Goal: Check status: Check status

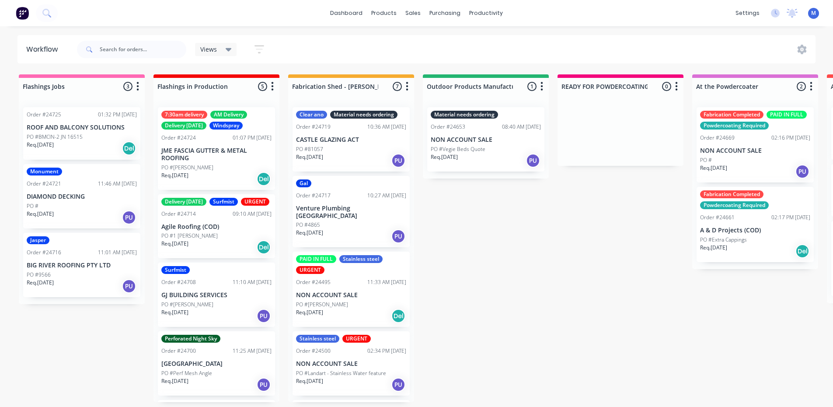
click at [206, 240] on div "PO #1 [PERSON_NAME]" at bounding box center [216, 236] width 110 height 8
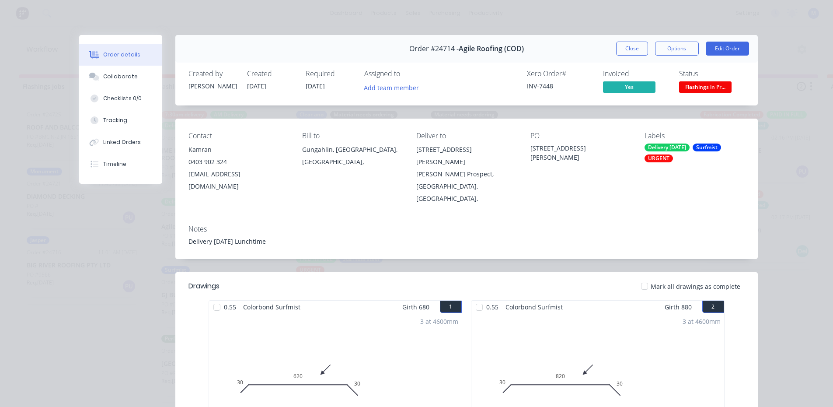
click at [716, 87] on span "Flashings in Pr..." at bounding box center [705, 86] width 52 height 11
click at [621, 49] on button "Close" at bounding box center [632, 49] width 32 height 14
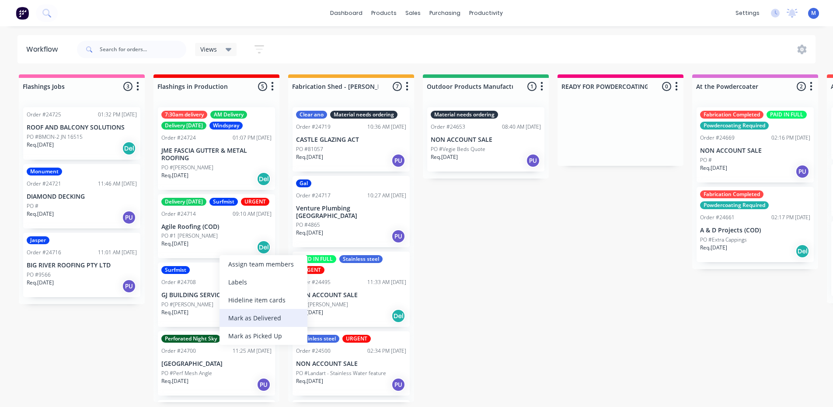
click at [261, 316] on div "Mark as Delivered" at bounding box center [263, 318] width 88 height 18
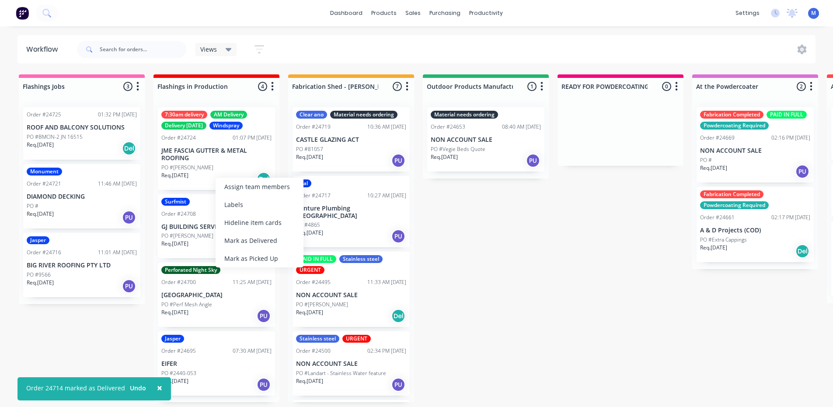
click at [210, 153] on p "JME FASCIA GUTTER & METAL ROOFING" at bounding box center [216, 154] width 110 height 15
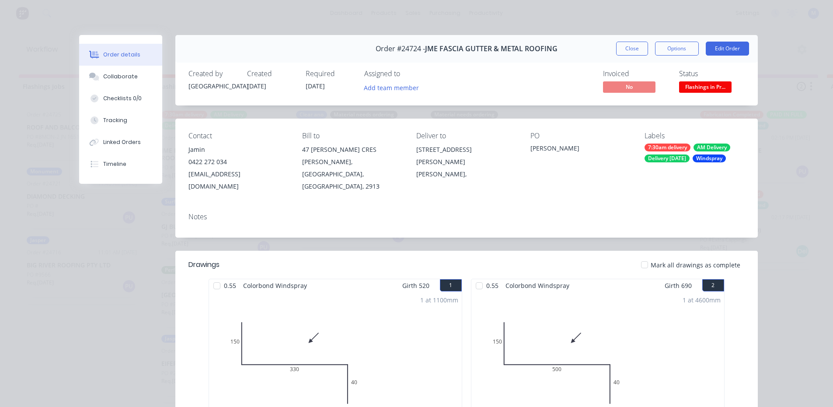
click at [686, 89] on span "Flashings in Pr..." at bounding box center [705, 86] width 52 height 11
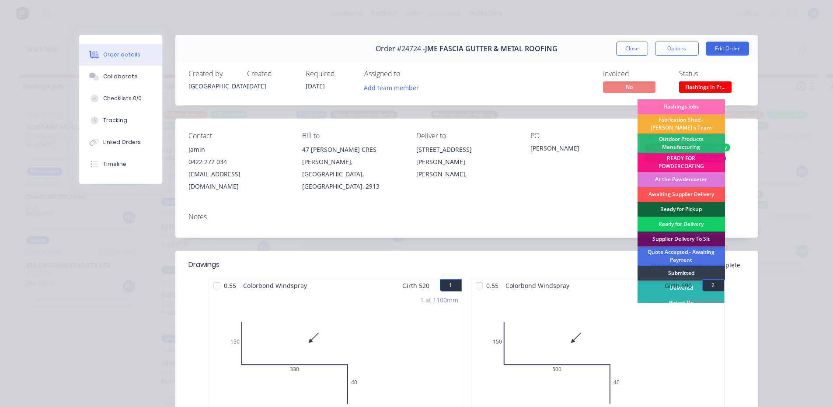
click at [668, 221] on div "Ready for Delivery" at bounding box center [680, 223] width 87 height 15
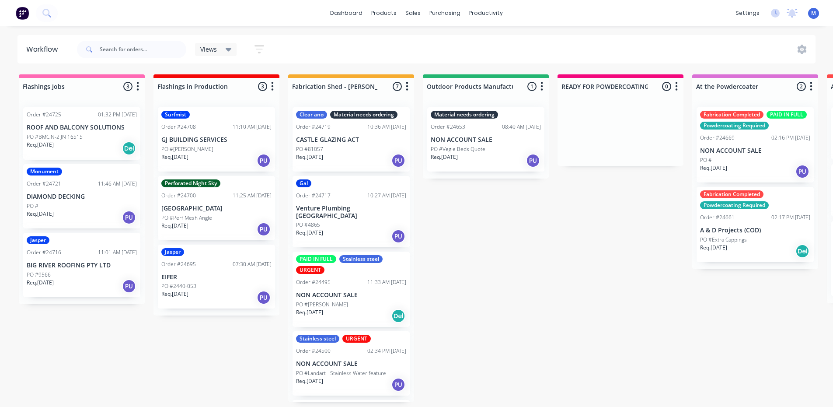
click at [217, 278] on p "EIFER" at bounding box center [216, 276] width 110 height 7
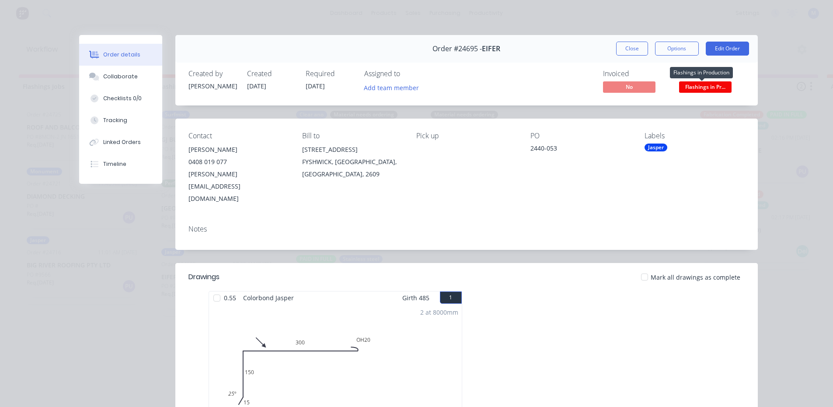
click at [707, 87] on span "Flashings in Pr..." at bounding box center [705, 86] width 52 height 11
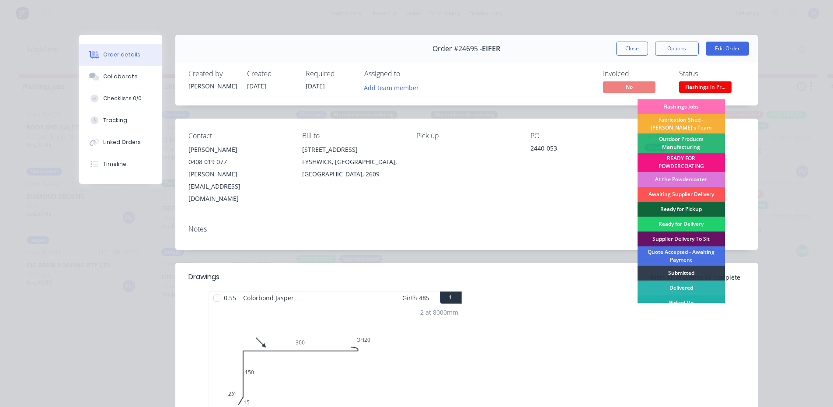
click at [670, 303] on div "Picked Up" at bounding box center [680, 302] width 87 height 15
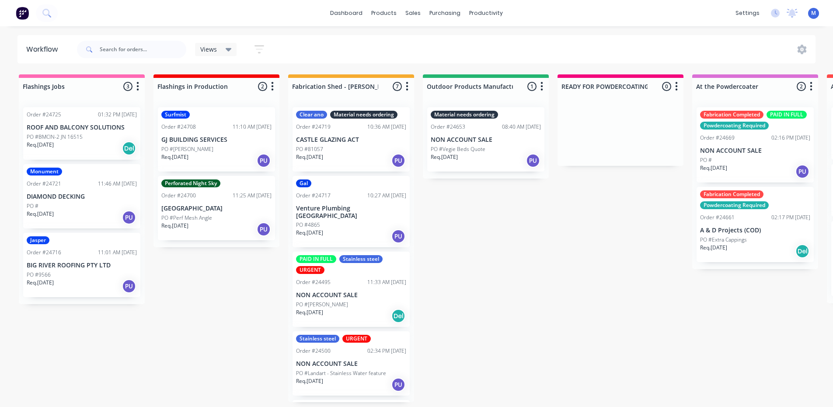
click at [188, 226] on p "Req. [DATE]" at bounding box center [174, 226] width 27 height 8
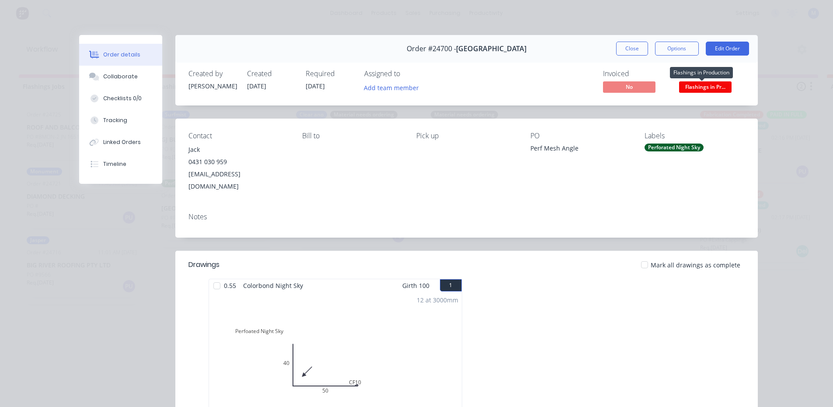
click at [705, 89] on span "Flashings in Pr..." at bounding box center [705, 86] width 52 height 11
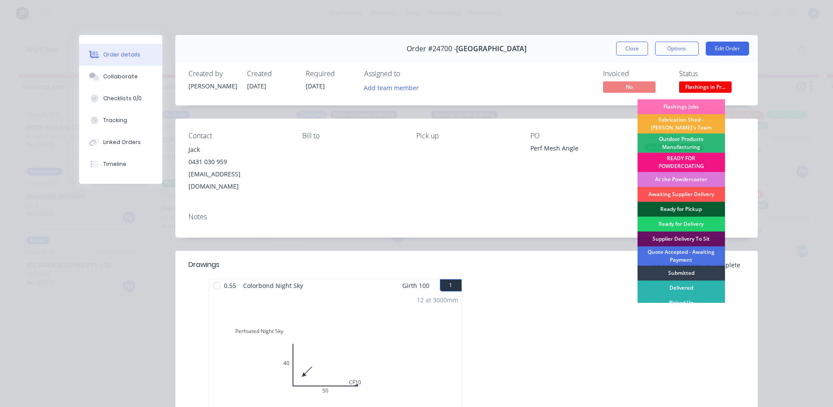
click at [676, 205] on div "Ready for Pickup" at bounding box center [680, 209] width 87 height 15
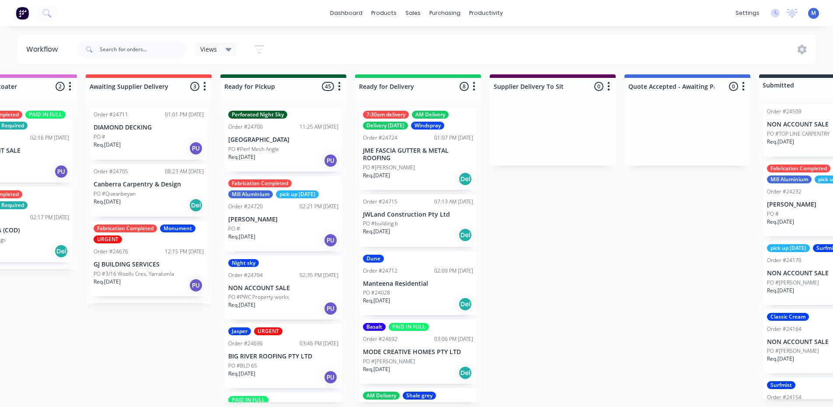
scroll to position [0, 772]
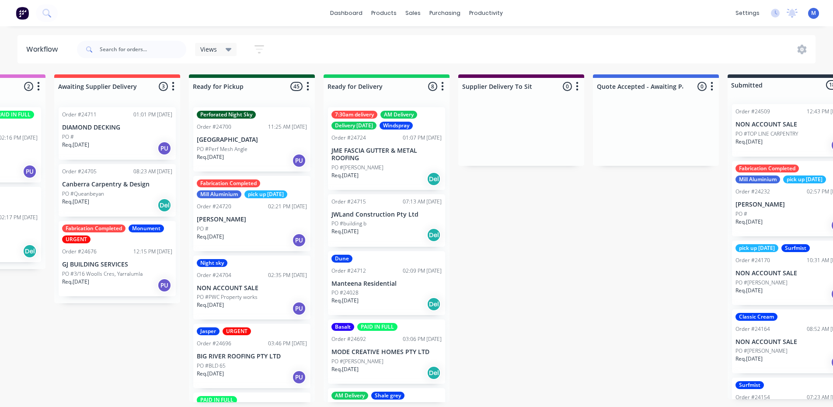
click at [372, 173] on div "Req. [DATE] Del" at bounding box center [386, 178] width 110 height 15
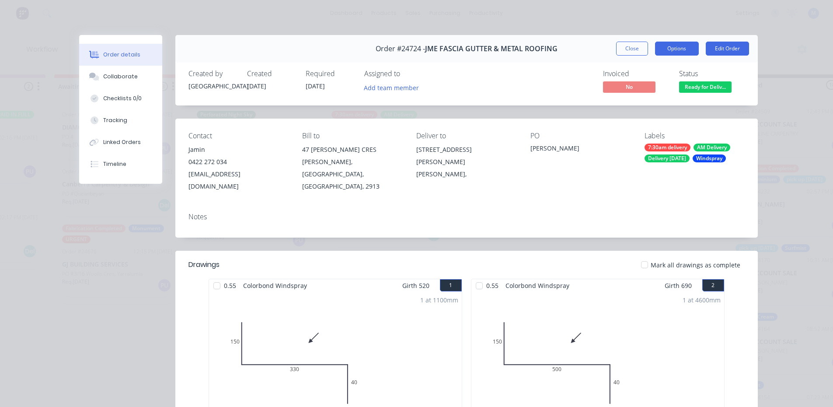
click at [680, 48] on button "Options" at bounding box center [677, 49] width 44 height 14
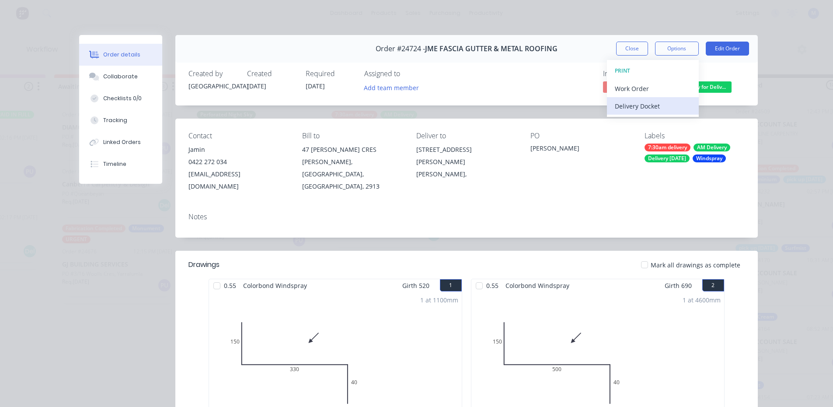
click at [651, 104] on div "Delivery Docket" at bounding box center [653, 106] width 76 height 13
click at [651, 104] on div "Standard" at bounding box center [653, 106] width 76 height 13
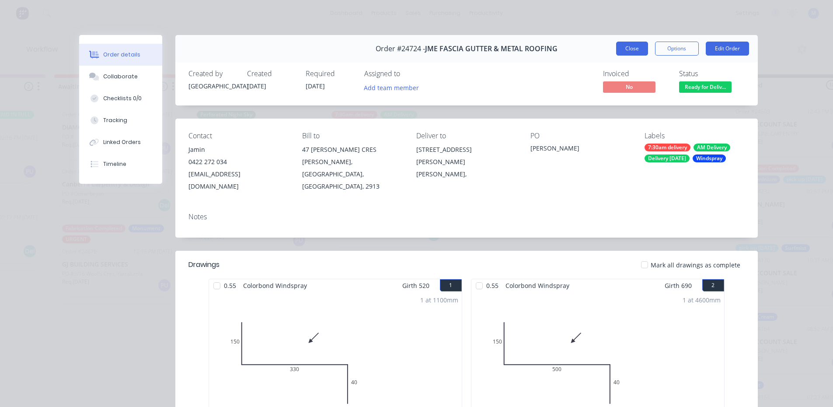
click at [633, 47] on button "Close" at bounding box center [632, 49] width 32 height 14
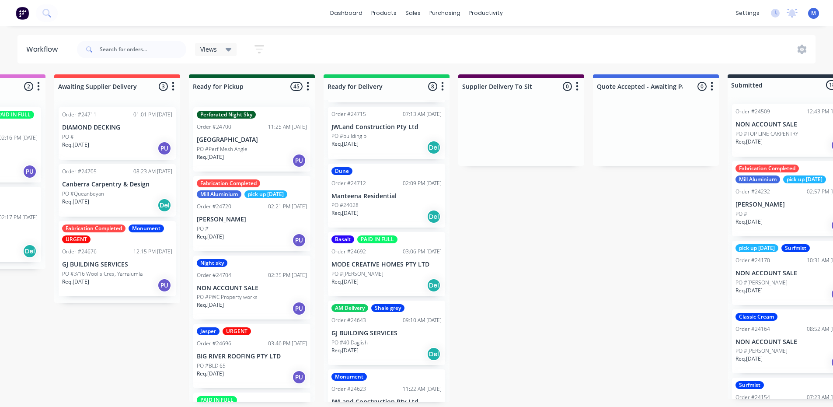
scroll to position [131, 0]
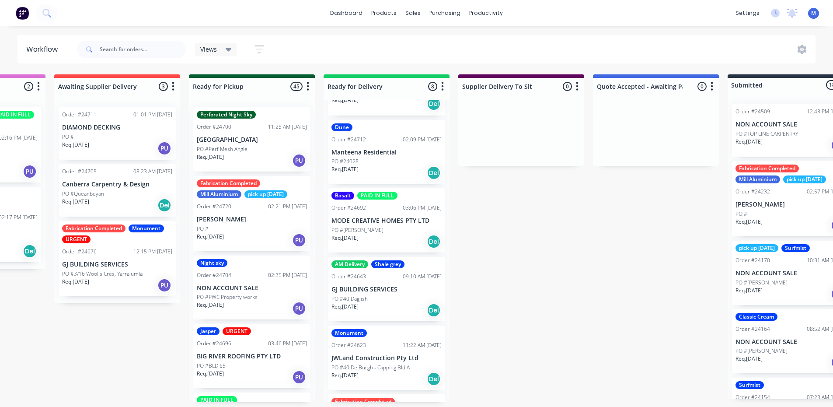
click at [375, 302] on div "Req. [DATE] Del" at bounding box center [386, 309] width 110 height 15
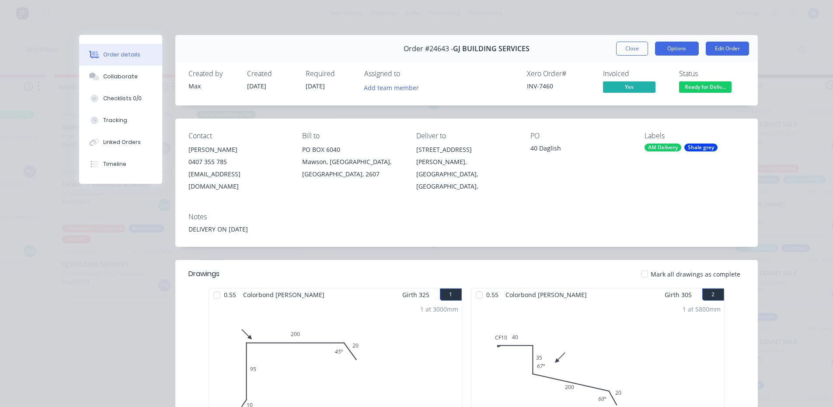
click at [670, 46] on button "Options" at bounding box center [677, 49] width 44 height 14
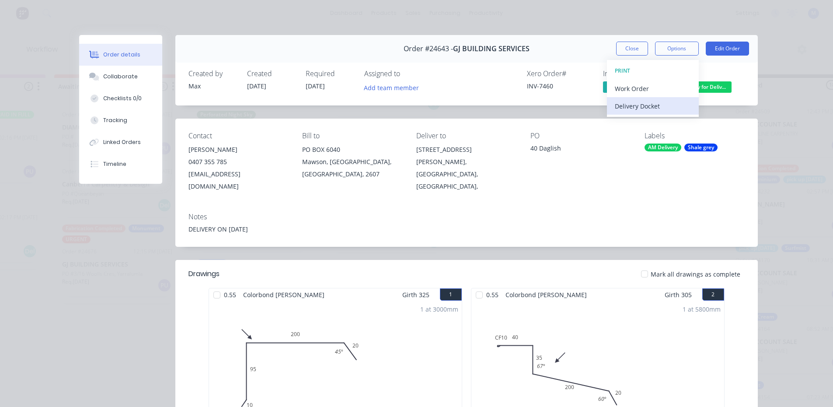
click at [648, 106] on div "Delivery Docket" at bounding box center [653, 106] width 76 height 13
click at [647, 107] on div "Standard" at bounding box center [653, 106] width 76 height 13
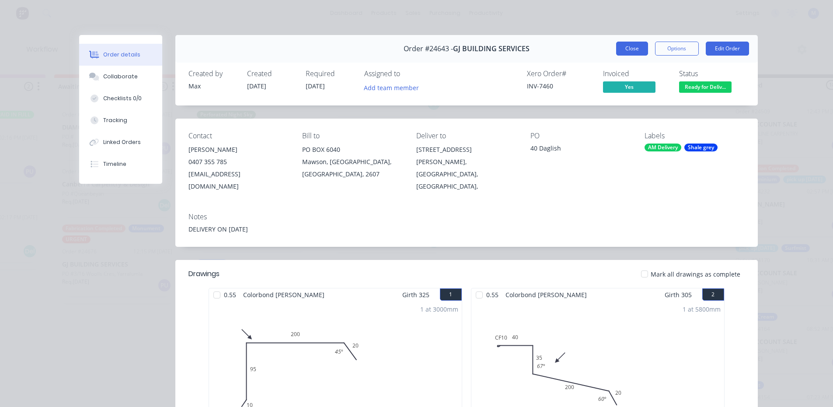
click at [633, 49] on button "Close" at bounding box center [632, 49] width 32 height 14
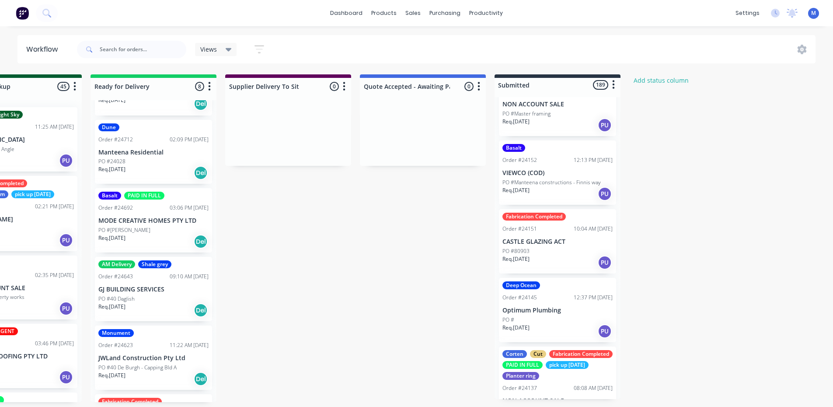
scroll to position [306, 0]
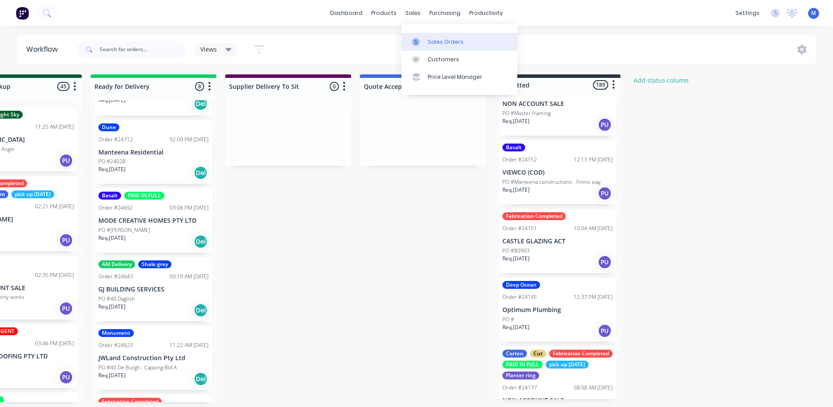
click at [434, 41] on div "Sales Orders" at bounding box center [446, 42] width 36 height 8
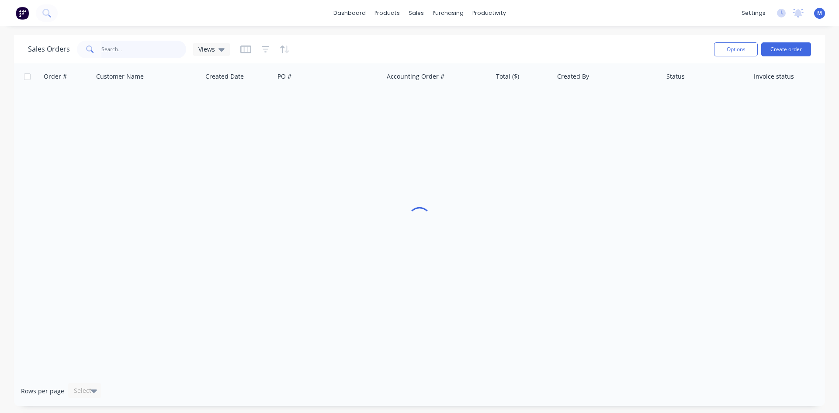
click at [120, 51] on input "text" at bounding box center [143, 49] width 85 height 17
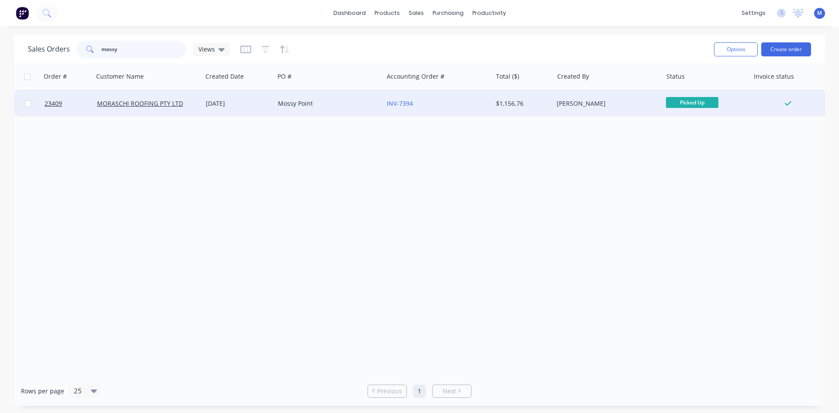
type input "mossy"
click at [340, 107] on div "Mossy Point" at bounding box center [326, 103] width 97 height 9
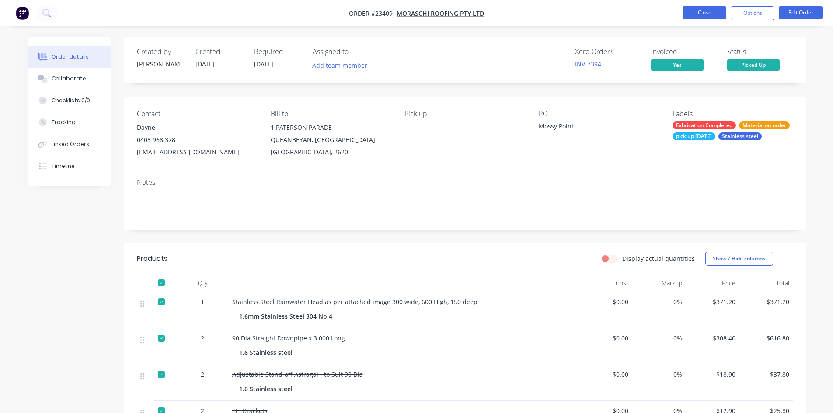
click at [706, 12] on button "Close" at bounding box center [704, 12] width 44 height 13
